Goal: Entertainment & Leisure: Consume media (video, audio)

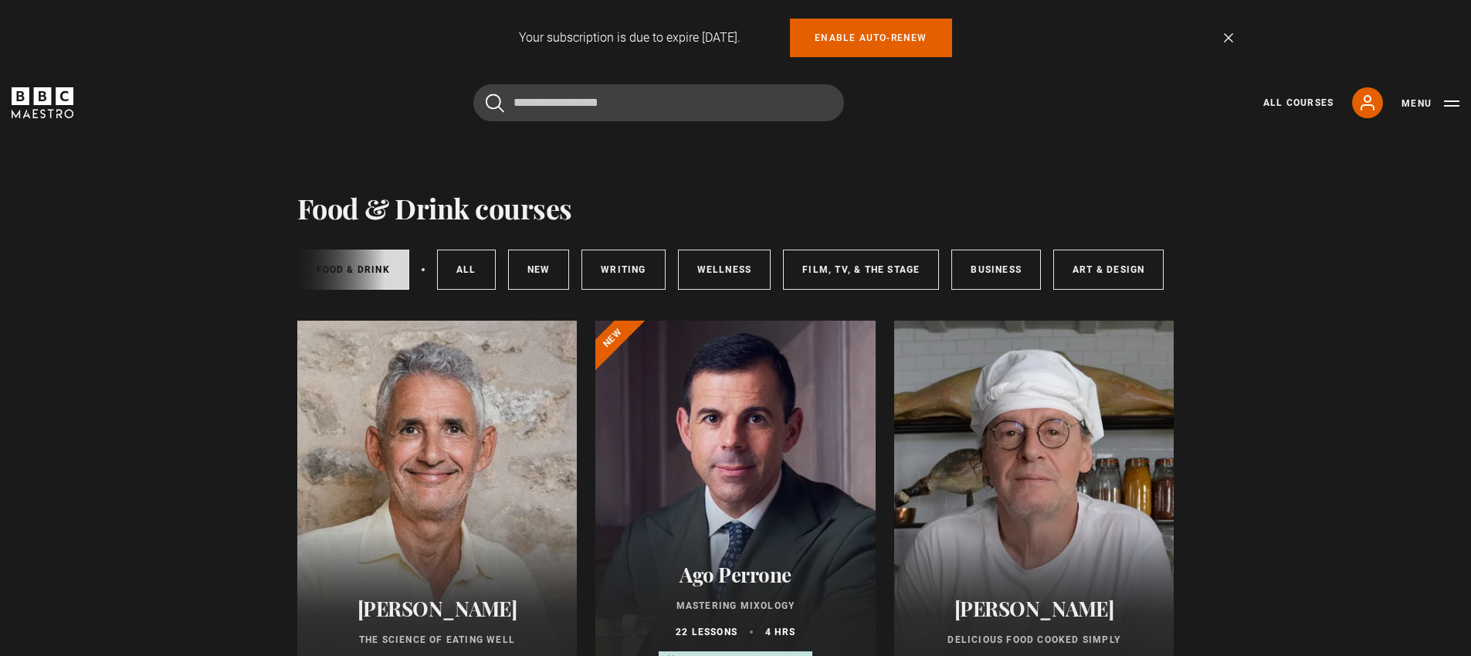
scroll to position [0, 230]
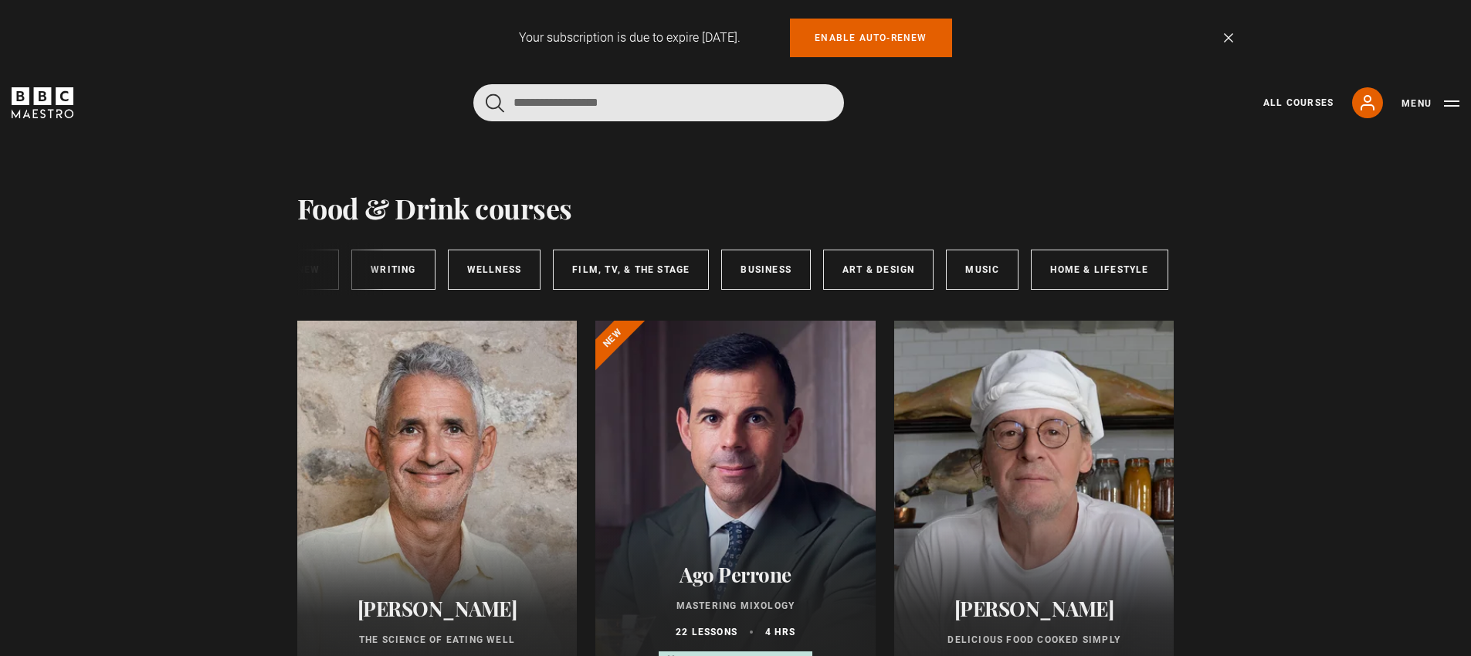
click at [552, 108] on input "Search" at bounding box center [658, 102] width 371 height 37
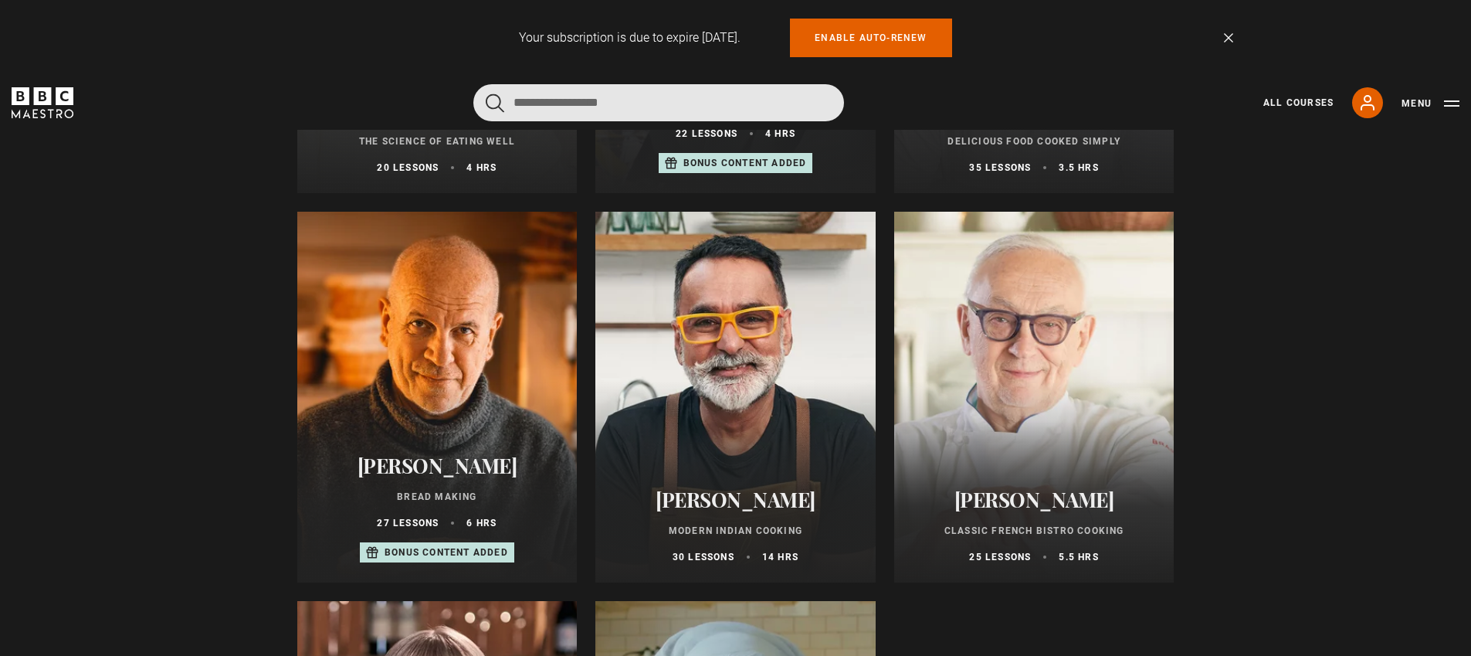
scroll to position [417, 0]
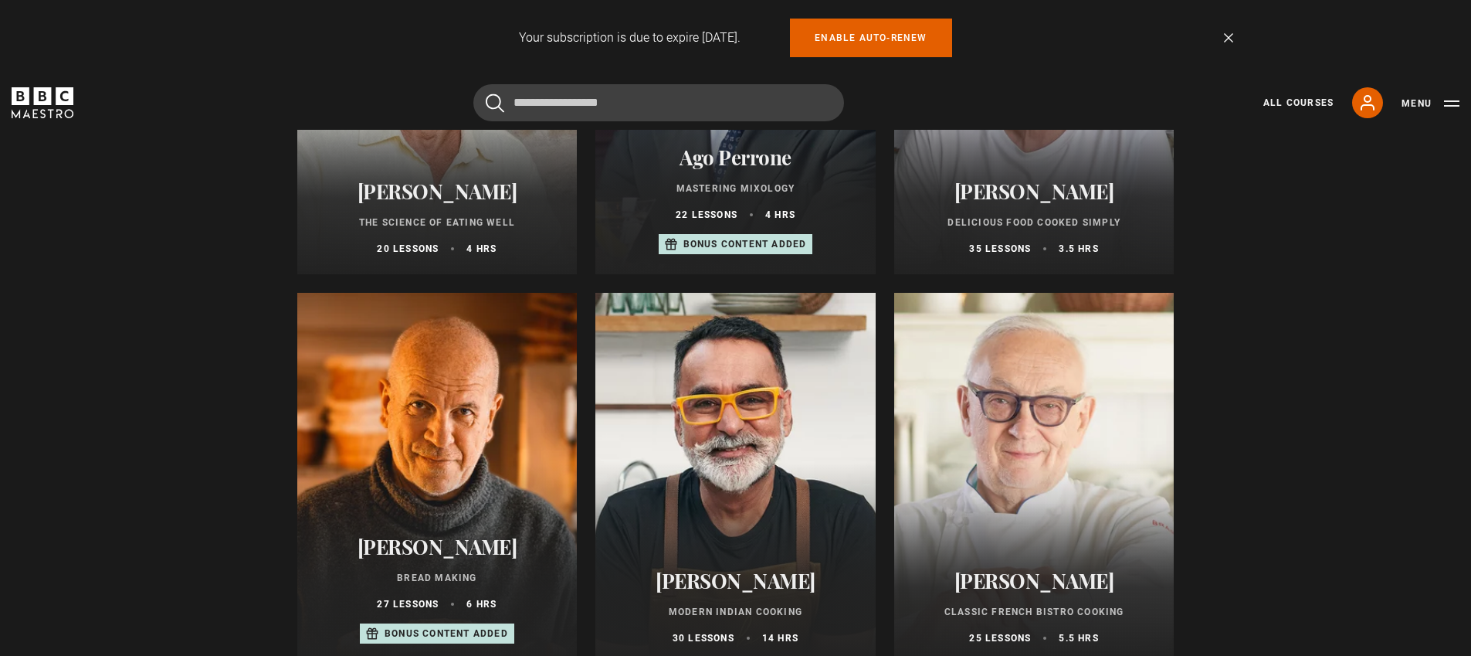
click at [781, 415] on div at bounding box center [735, 478] width 280 height 371
click at [754, 398] on div at bounding box center [735, 478] width 280 height 371
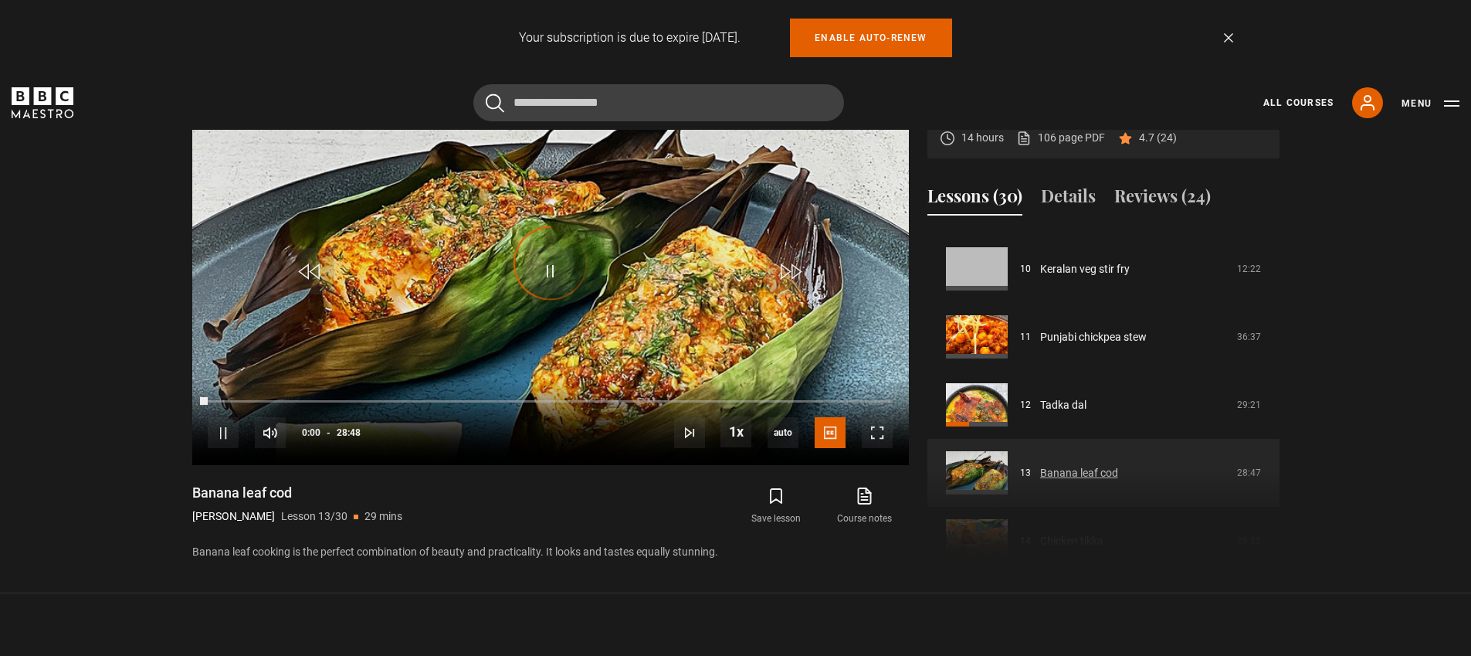
scroll to position [657, 0]
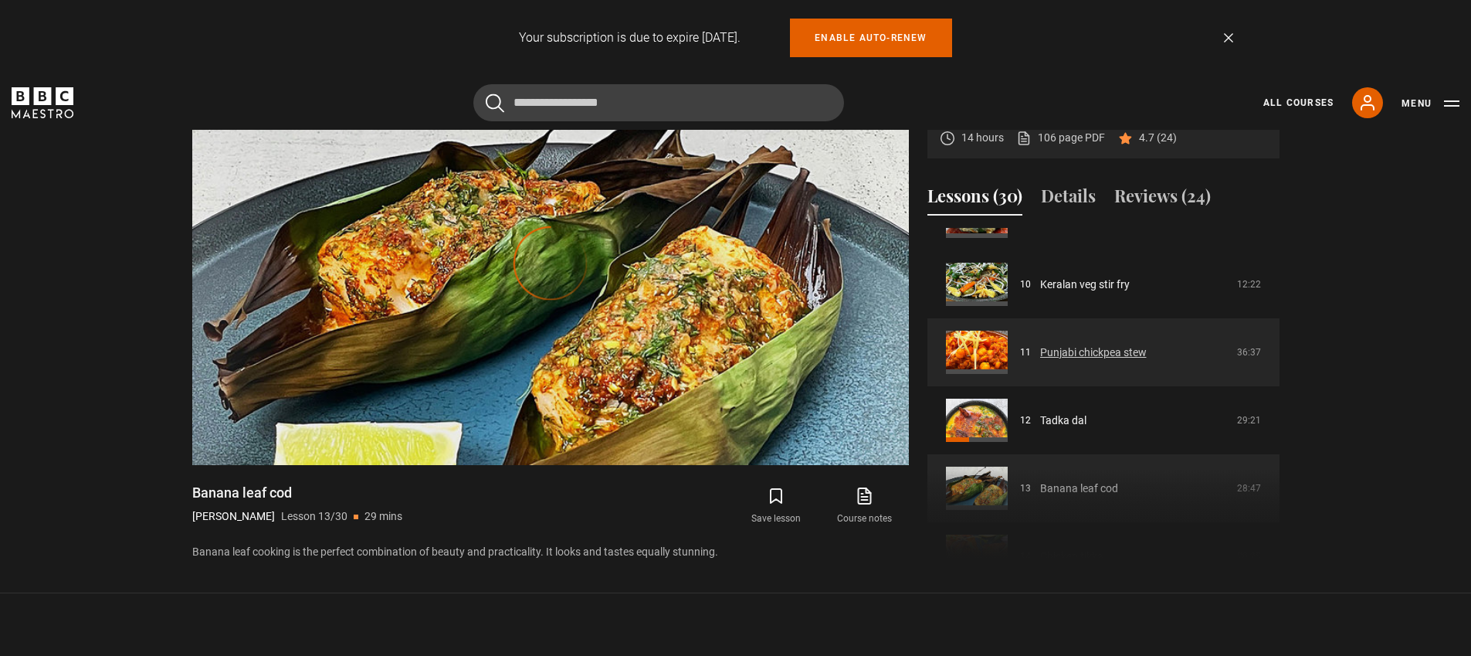
click at [1079, 355] on link "Punjabi chickpea stew" at bounding box center [1093, 352] width 107 height 16
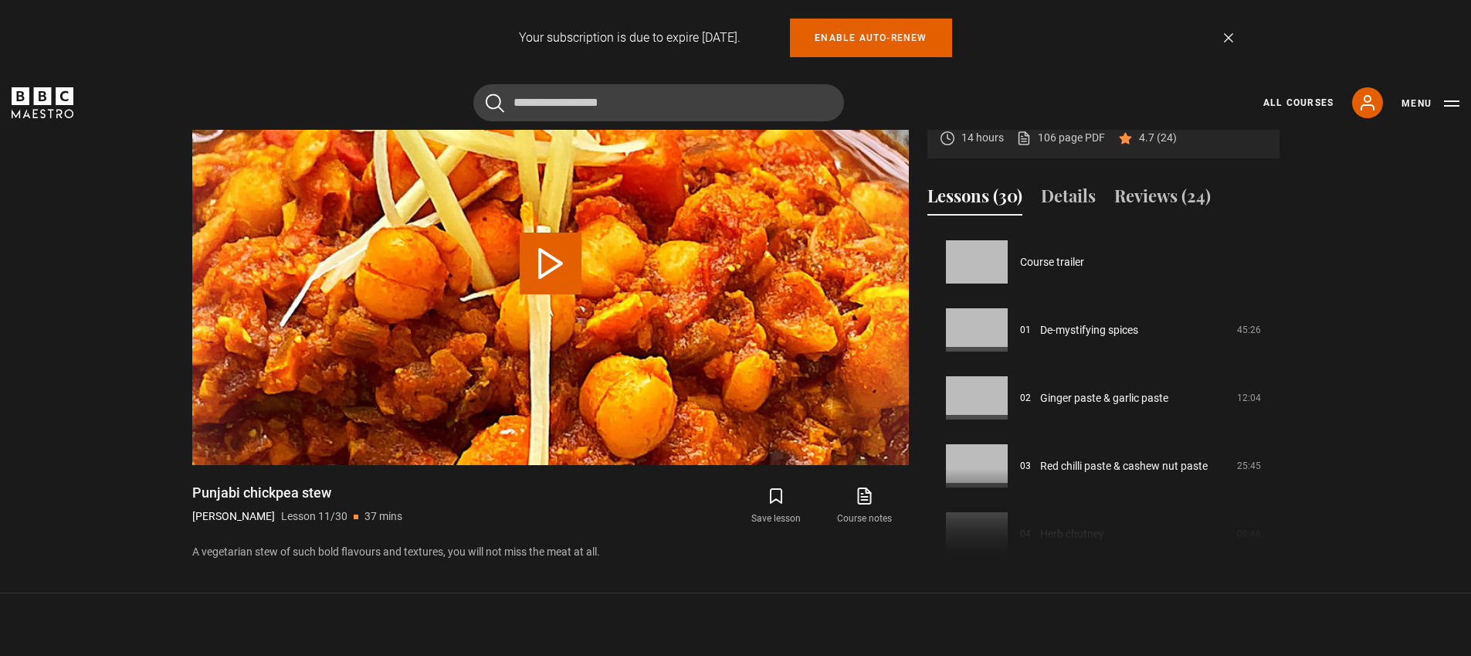
scroll to position [679, 0]
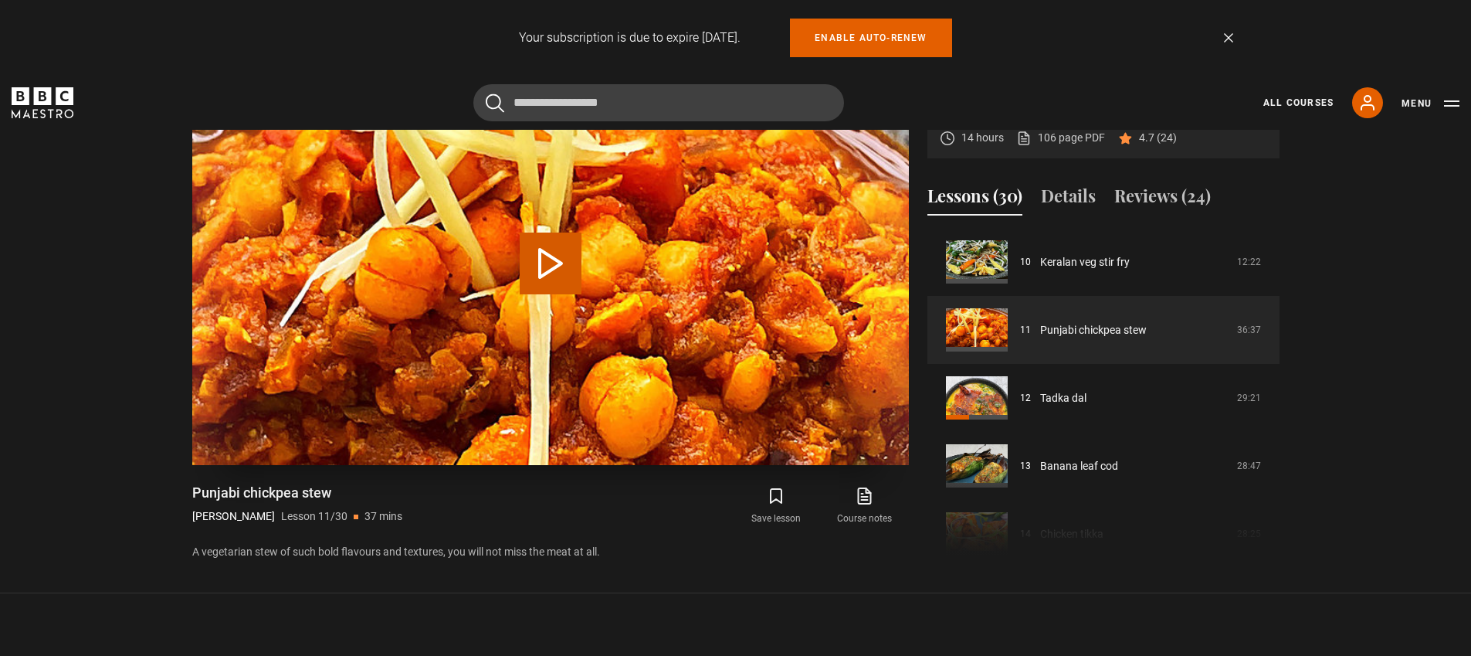
click at [543, 269] on button "Play Lesson Punjabi chickpea stew" at bounding box center [551, 263] width 62 height 62
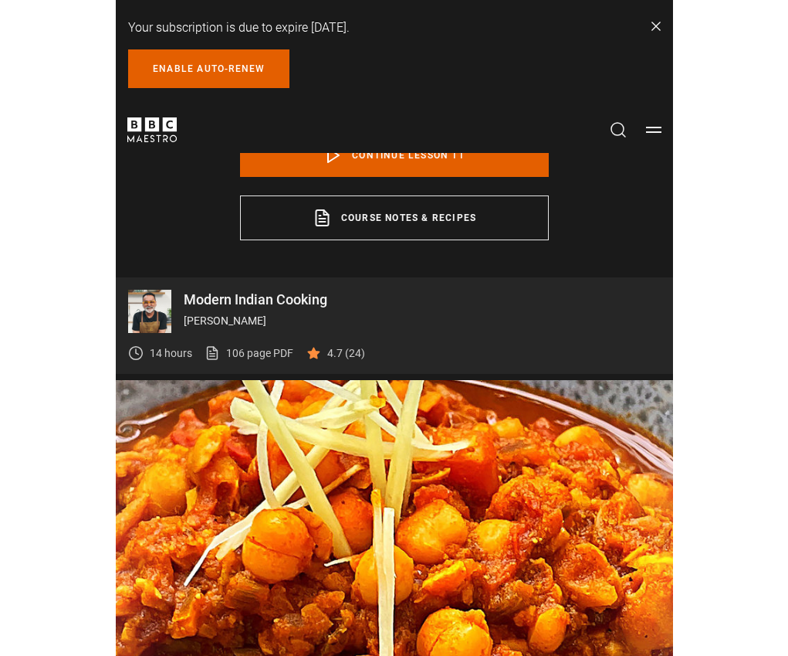
scroll to position [735, 0]
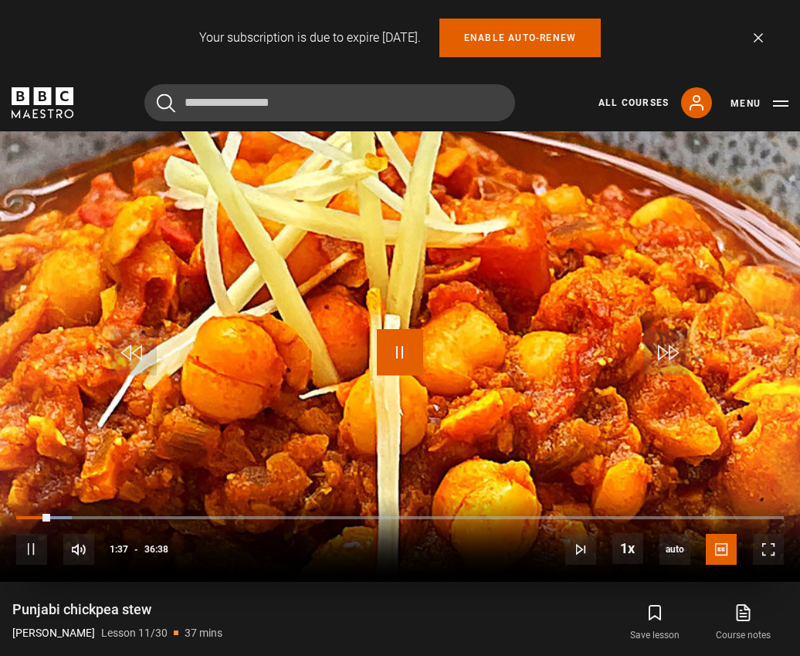
click at [404, 353] on span "Video Player" at bounding box center [400, 352] width 46 height 46
click at [409, 330] on span "Video Player" at bounding box center [400, 352] width 46 height 46
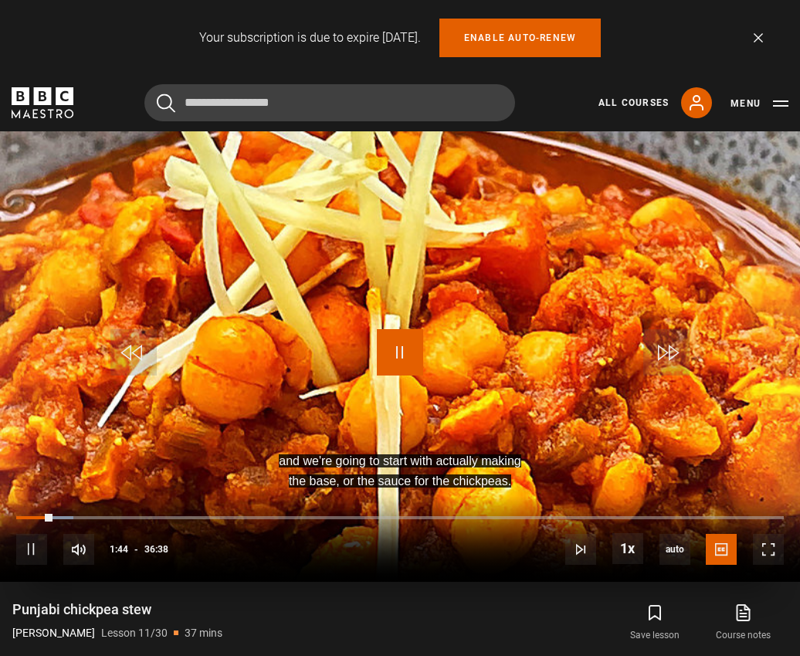
click at [406, 354] on span "Video Player" at bounding box center [400, 352] width 46 height 46
click at [435, 337] on video "Video Player" at bounding box center [400, 356] width 800 height 450
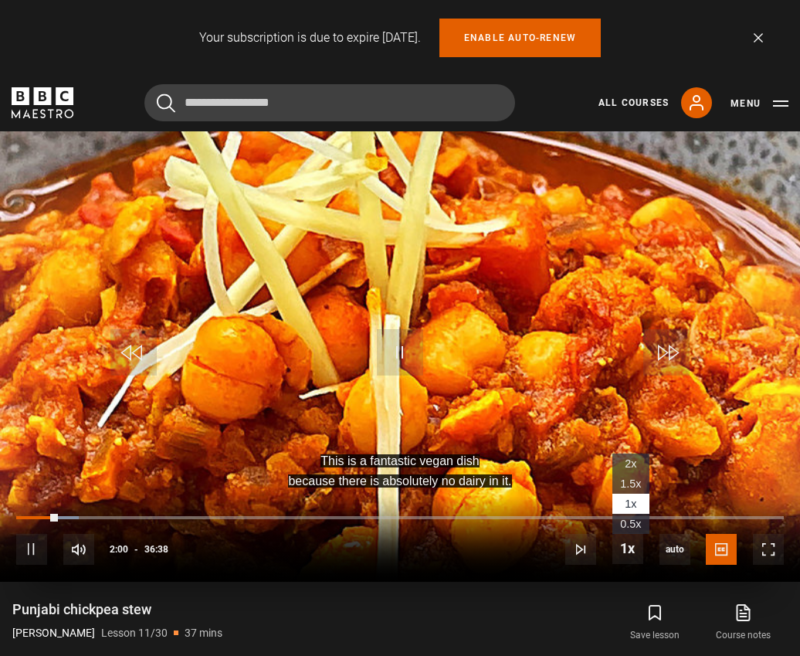
click at [627, 460] on span "2x" at bounding box center [631, 463] width 12 height 12
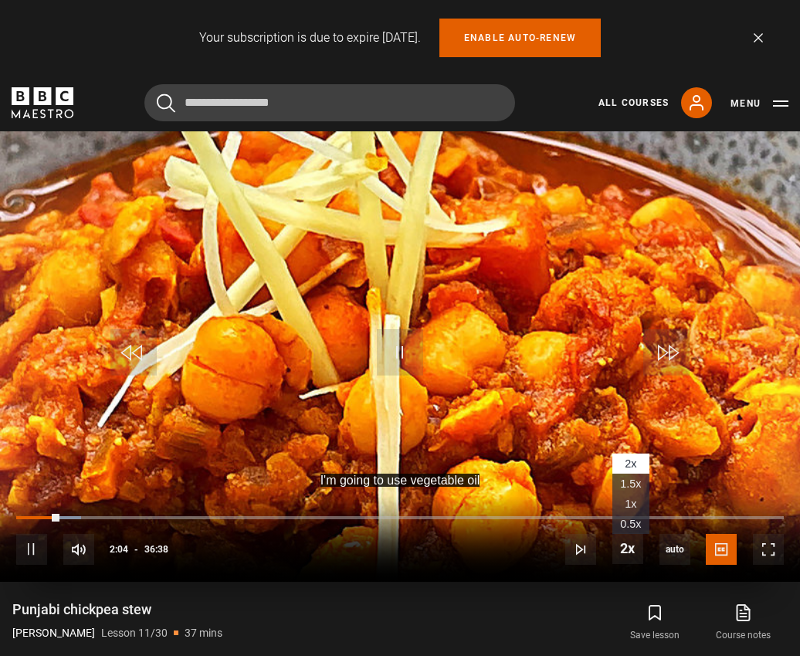
click at [633, 484] on span "1.5x" at bounding box center [630, 483] width 21 height 12
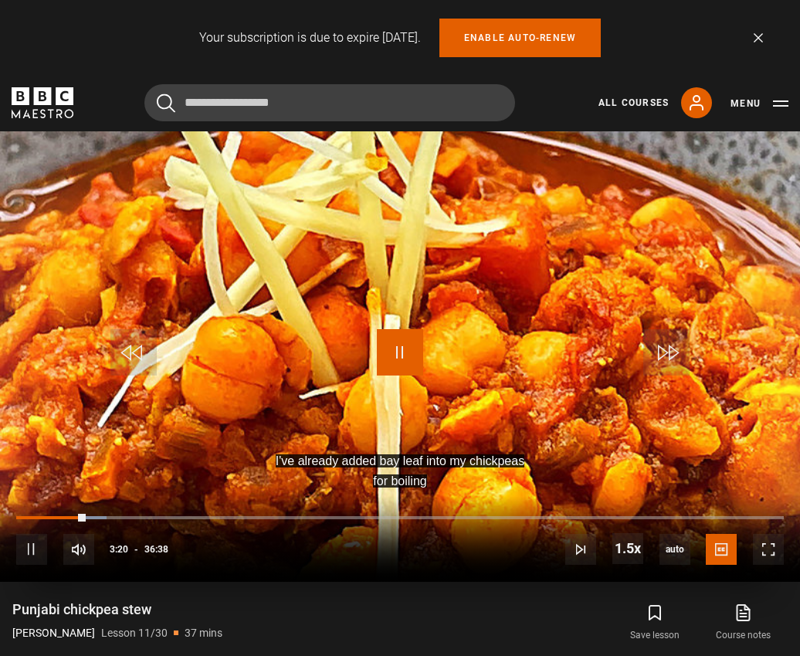
click at [408, 357] on span "Video Player" at bounding box center [400, 352] width 46 height 46
click at [405, 343] on span "Video Player" at bounding box center [400, 352] width 46 height 46
click at [409, 364] on span "Video Player" at bounding box center [400, 352] width 46 height 46
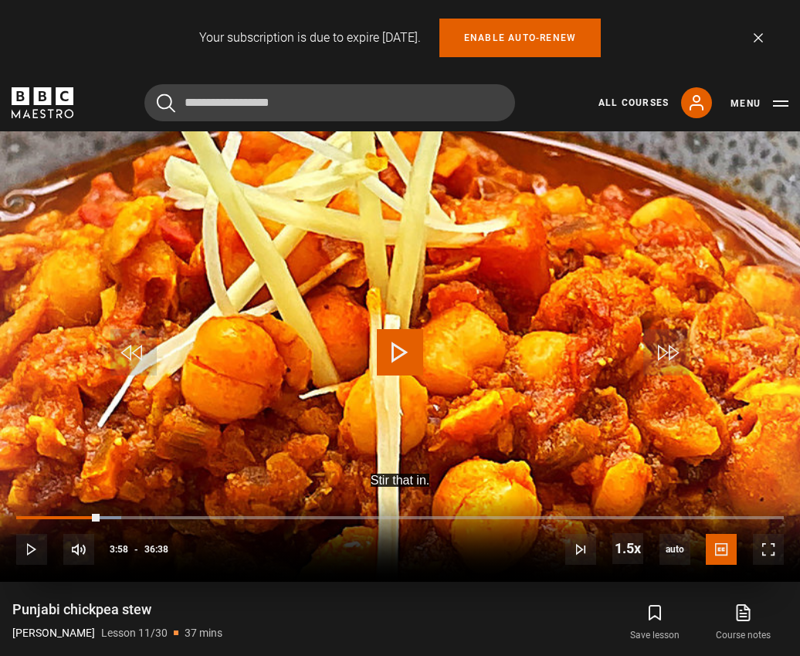
click at [408, 364] on span "Video Player" at bounding box center [400, 352] width 46 height 46
click at [411, 361] on span "Video Player" at bounding box center [400, 352] width 46 height 46
click at [408, 364] on span "Video Player" at bounding box center [400, 352] width 46 height 46
click at [410, 354] on span "Video Player" at bounding box center [400, 352] width 46 height 46
click at [380, 357] on span "Video Player" at bounding box center [400, 352] width 46 height 46
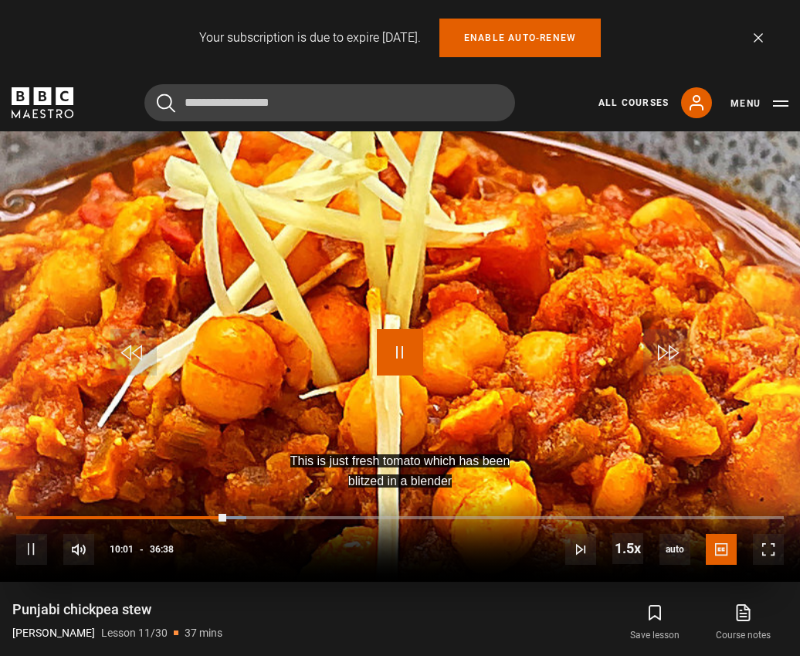
click at [388, 348] on span "Video Player" at bounding box center [400, 352] width 46 height 46
click at [418, 343] on span "Video Player" at bounding box center [400, 352] width 46 height 46
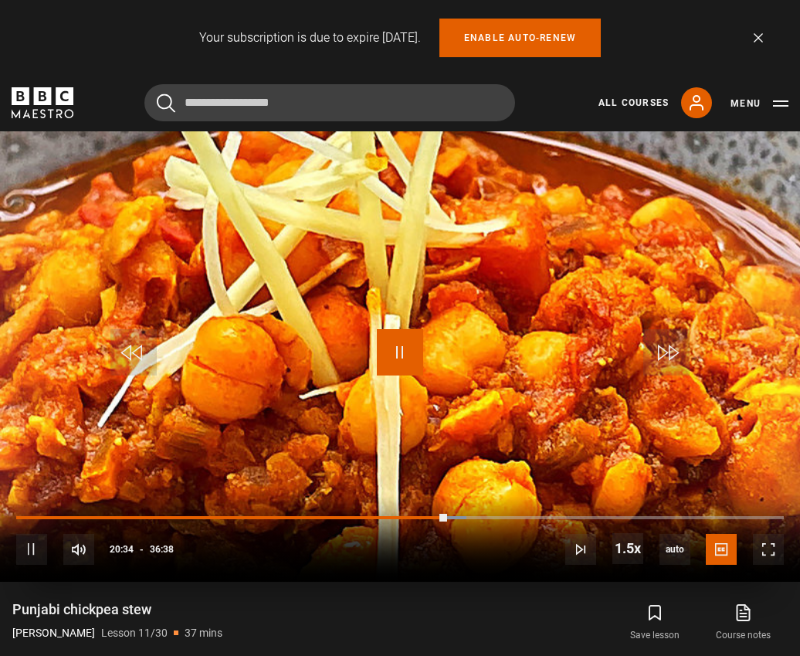
click at [394, 350] on span "Video Player" at bounding box center [400, 352] width 46 height 46
click at [403, 351] on span "Video Player" at bounding box center [400, 352] width 46 height 46
click at [413, 347] on span "Video Player" at bounding box center [400, 352] width 46 height 46
